Goal: Task Accomplishment & Management: Manage account settings

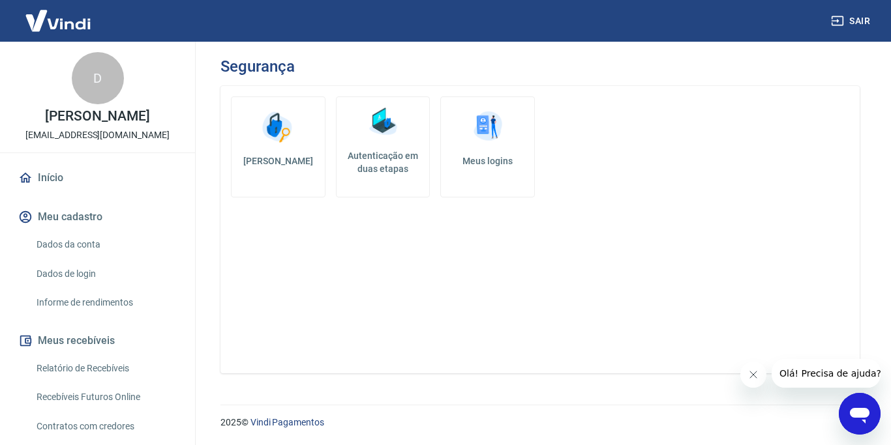
click at [385, 127] on img at bounding box center [382, 121] width 39 height 39
click at [498, 140] on img at bounding box center [487, 127] width 39 height 39
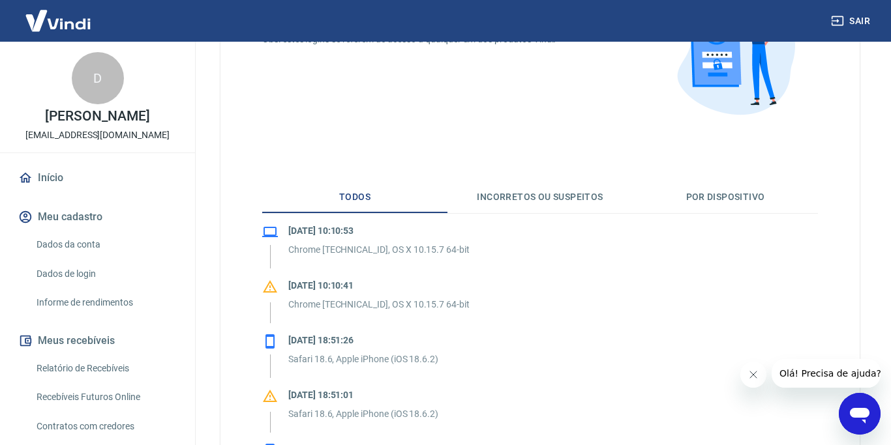
scroll to position [158, 0]
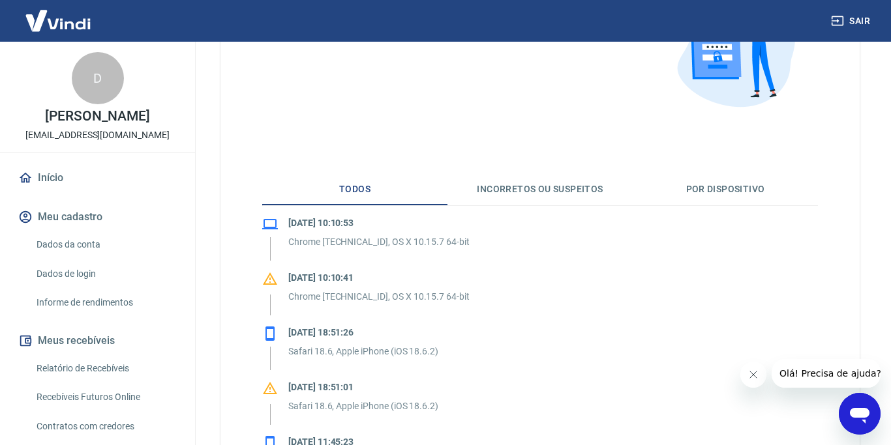
click at [713, 187] on button "Por dispositivo" at bounding box center [724, 189] width 185 height 31
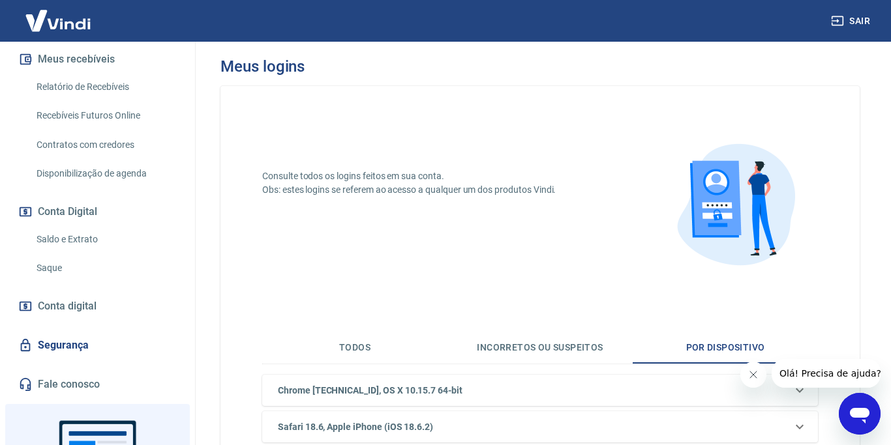
scroll to position [291, 0]
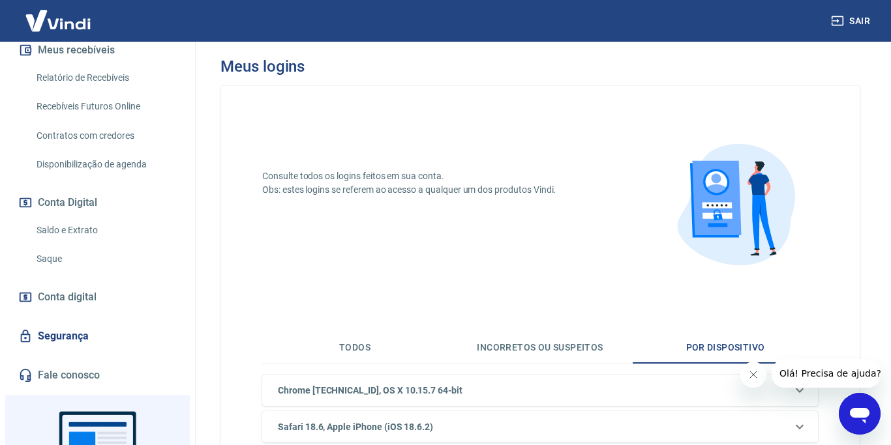
click at [54, 338] on link "Segurança" at bounding box center [98, 336] width 164 height 29
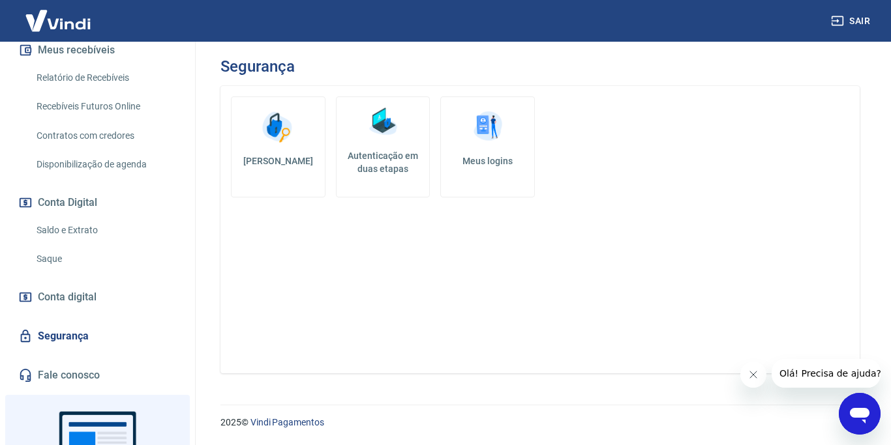
click at [372, 139] on img at bounding box center [382, 121] width 39 height 39
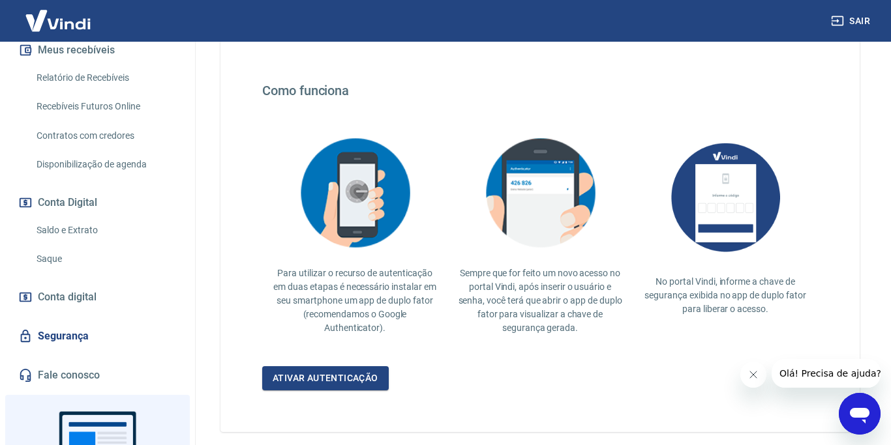
scroll to position [276, 0]
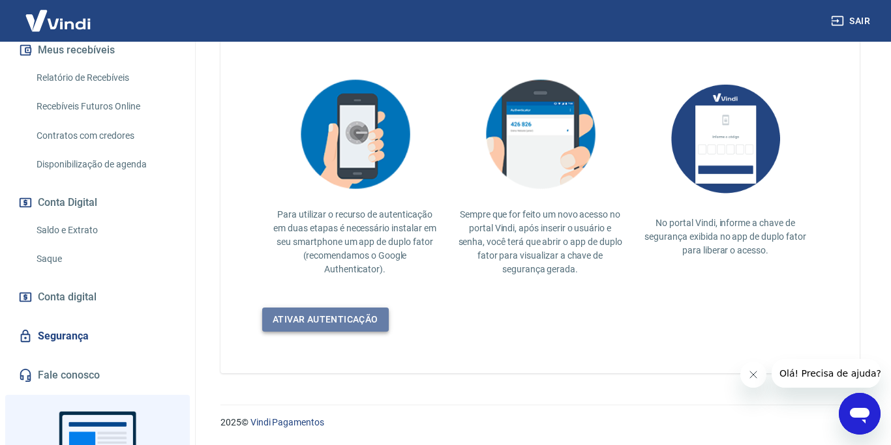
click at [363, 318] on link "Ativar autenticação" at bounding box center [325, 320] width 126 height 24
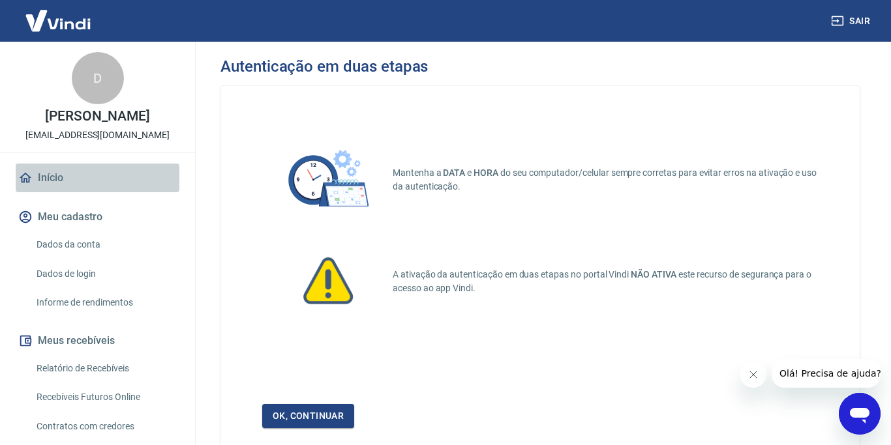
click at [50, 179] on link "Início" at bounding box center [98, 178] width 164 height 29
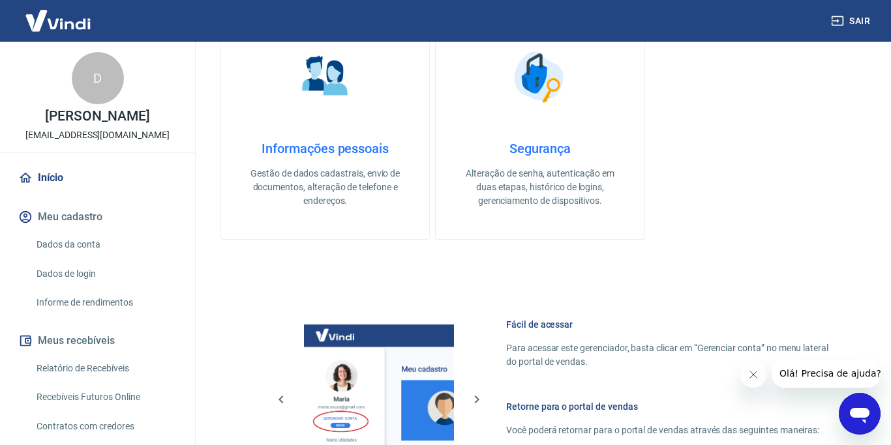
scroll to position [295, 0]
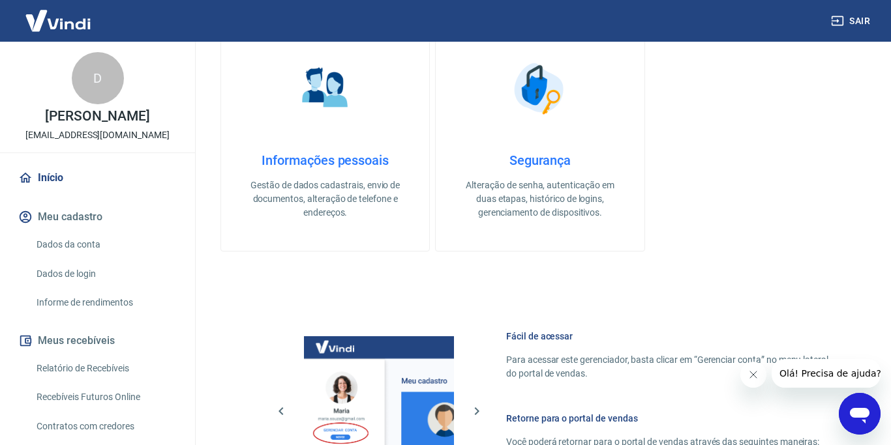
click at [518, 159] on h4 "Segurança" at bounding box center [539, 161] width 166 height 16
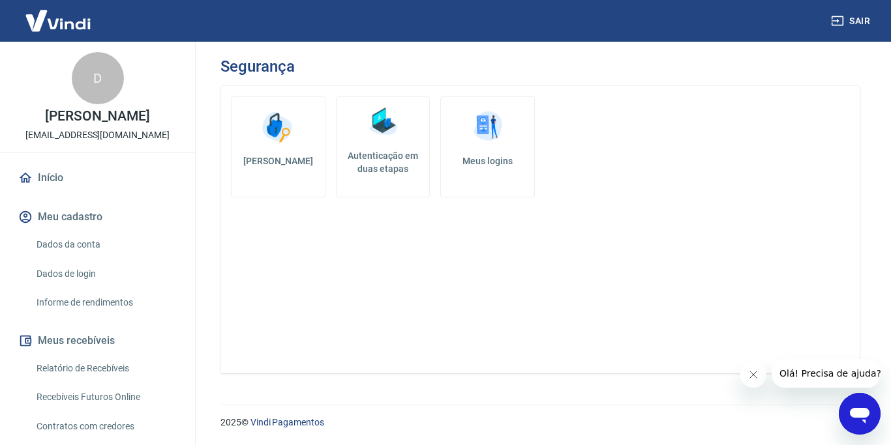
click at [368, 147] on link "Autenticação em duas etapas" at bounding box center [383, 147] width 95 height 101
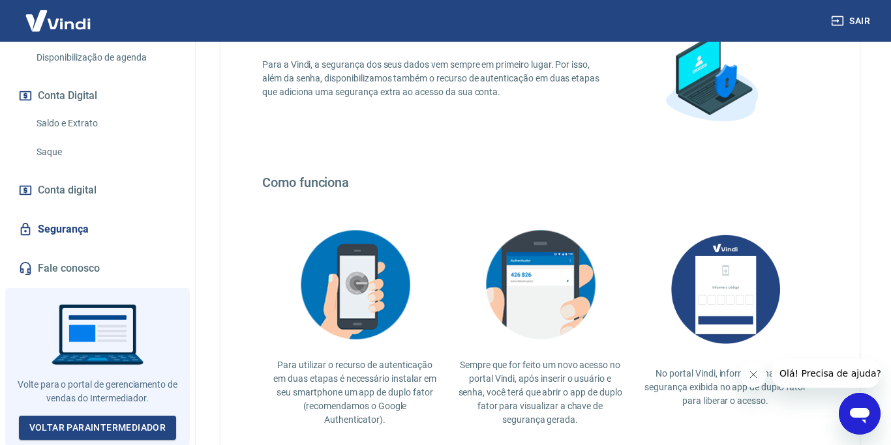
scroll to position [147, 0]
